Goal: Information Seeking & Learning: Learn about a topic

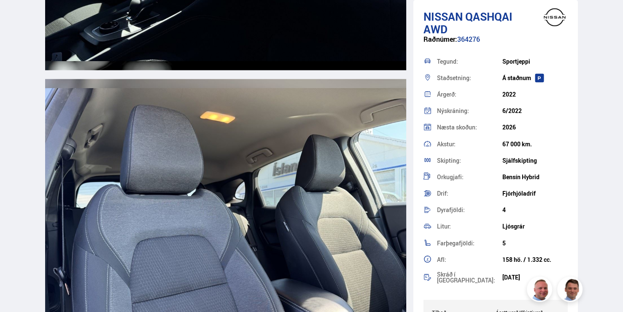
scroll to position [4649, 0]
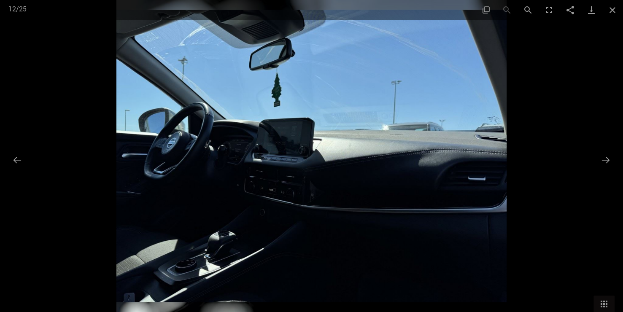
scroll to position [4699, 0]
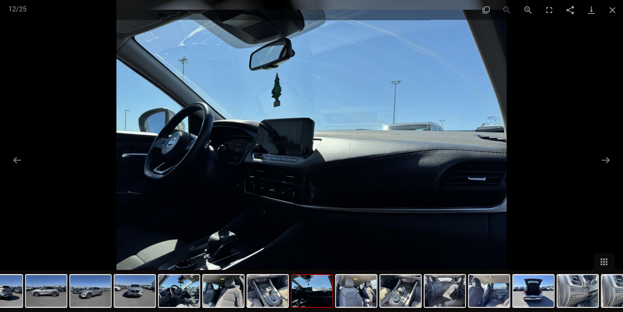
click at [250, 244] on img at bounding box center [311, 156] width 390 height 312
click at [607, 155] on button "Next slide" at bounding box center [605, 160] width 18 height 16
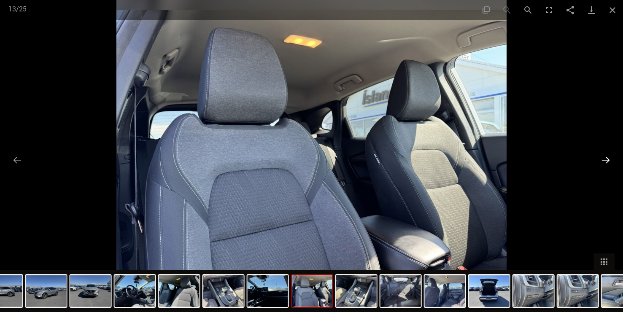
click at [607, 155] on button "Next slide" at bounding box center [605, 160] width 18 height 16
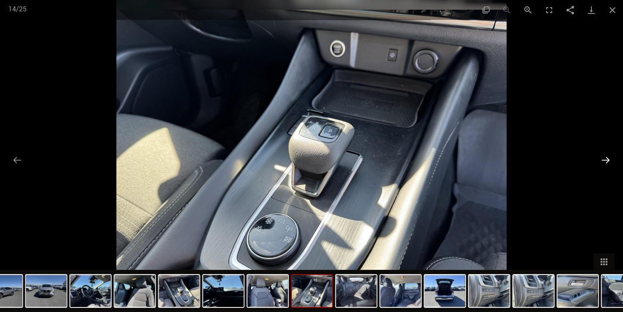
click at [607, 155] on button "Next slide" at bounding box center [605, 160] width 18 height 16
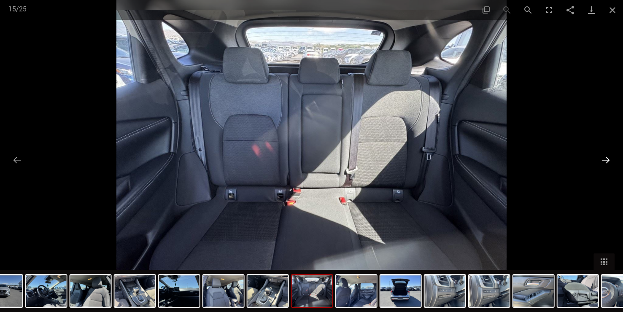
click at [607, 155] on button "Next slide" at bounding box center [605, 160] width 18 height 16
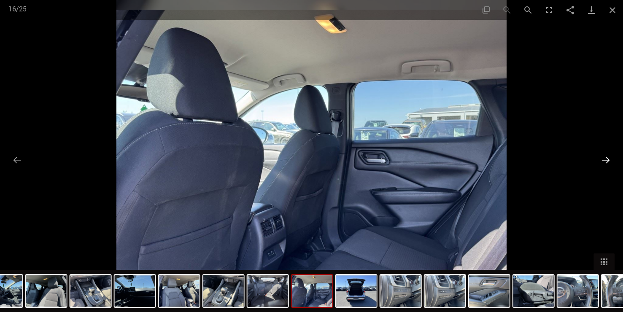
click at [607, 155] on button "Next slide" at bounding box center [605, 160] width 18 height 16
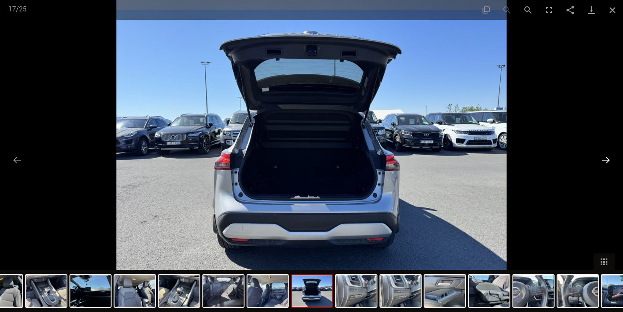
click at [607, 155] on button "Next slide" at bounding box center [605, 160] width 18 height 16
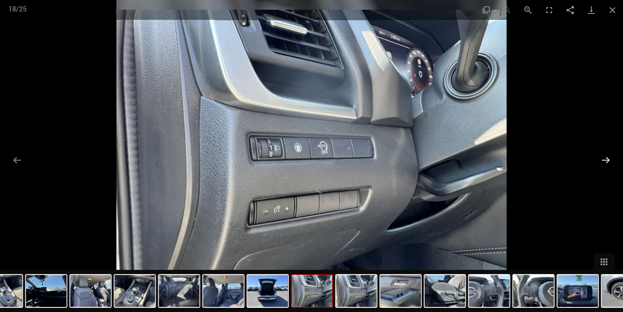
click at [607, 155] on button "Next slide" at bounding box center [605, 160] width 18 height 16
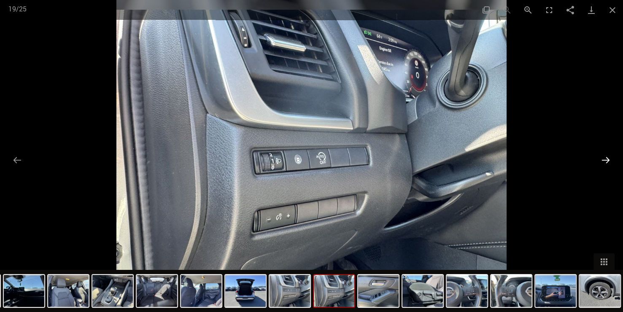
click at [607, 155] on button "Next slide" at bounding box center [605, 160] width 18 height 16
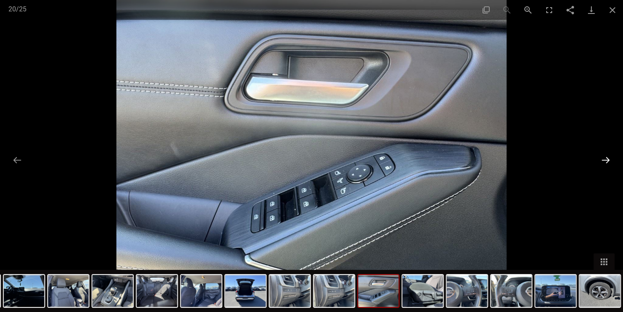
click at [607, 155] on button "Next slide" at bounding box center [605, 160] width 18 height 16
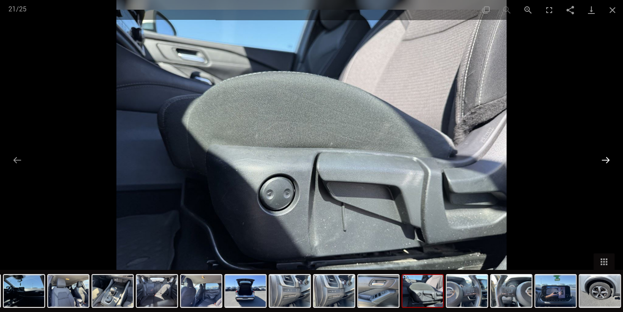
click at [607, 155] on button "Next slide" at bounding box center [605, 160] width 18 height 16
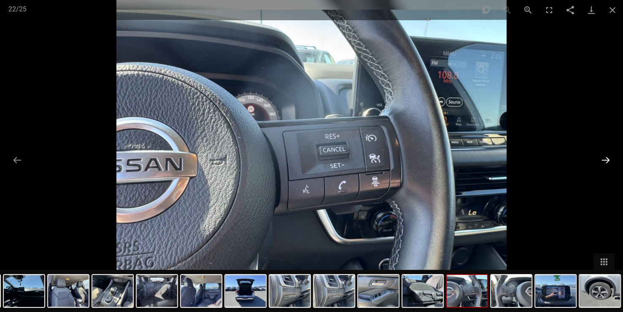
click at [607, 155] on button "Next slide" at bounding box center [605, 160] width 18 height 16
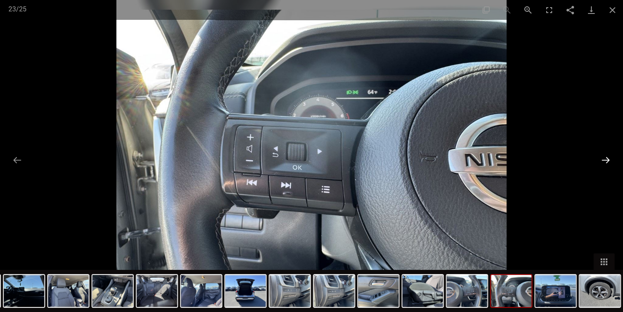
click at [607, 155] on button "Next slide" at bounding box center [605, 160] width 18 height 16
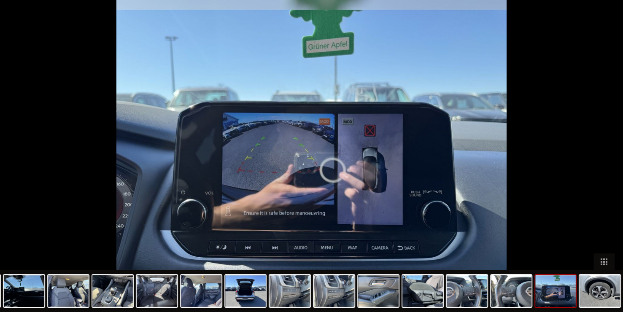
click at [607, 155] on button "Next slide" at bounding box center [610, 160] width 18 height 16
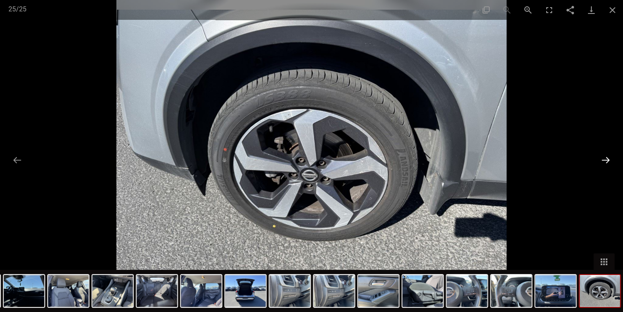
click at [607, 155] on button "Next slide" at bounding box center [605, 160] width 18 height 16
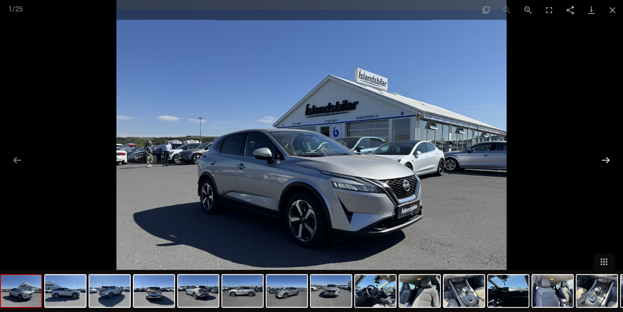
click at [607, 155] on button "Next slide" at bounding box center [605, 160] width 18 height 16
